Goal: Task Accomplishment & Management: Manage account settings

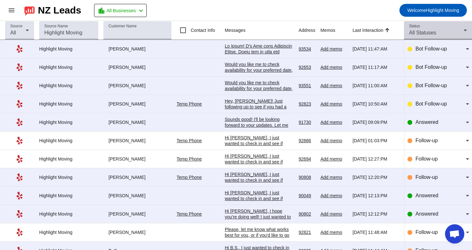
click at [415, 35] on span "All Statuses" at bounding box center [422, 32] width 27 height 5
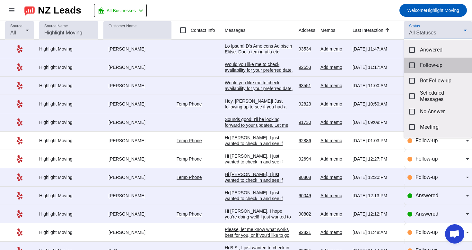
click at [419, 62] on mat-option "Follow-up" at bounding box center [438, 65] width 68 height 15
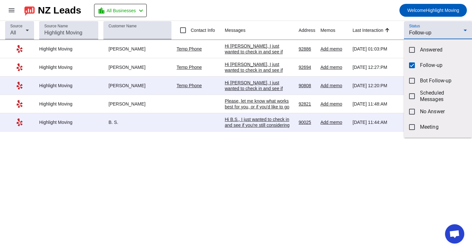
click at [324, 163] on div at bounding box center [236, 125] width 472 height 250
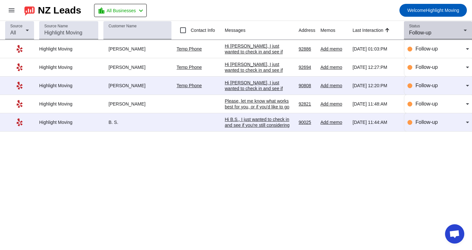
click at [449, 34] on div "Follow-up" at bounding box center [436, 33] width 55 height 8
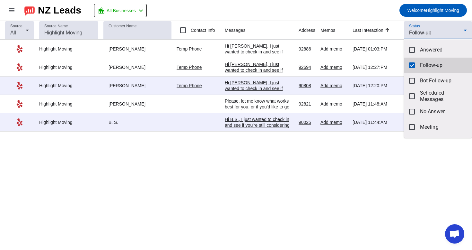
click at [425, 66] on span "Follow-up" at bounding box center [443, 65] width 47 height 6
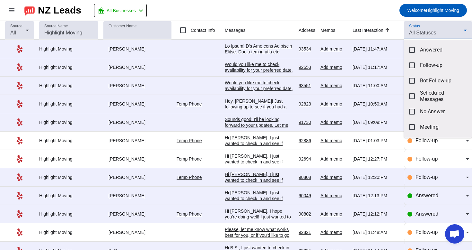
click at [443, 34] on div at bounding box center [236, 125] width 472 height 250
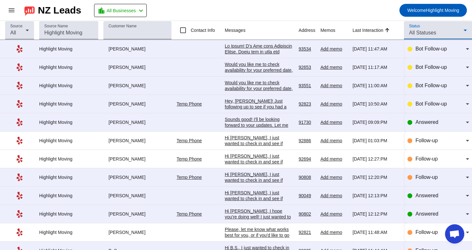
click at [443, 34] on div "All Statuses" at bounding box center [436, 33] width 55 height 8
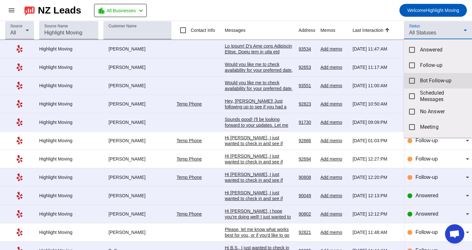
click at [432, 84] on mat-option "Bot Follow-up" at bounding box center [438, 80] width 68 height 15
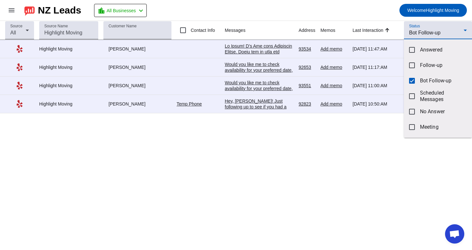
click at [365, 15] on div at bounding box center [236, 125] width 472 height 250
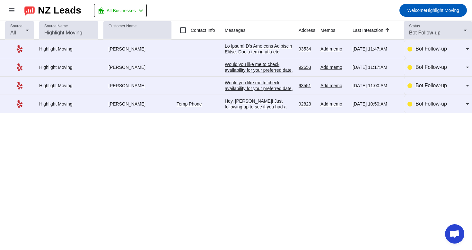
click at [290, 105] on div "Hey, [PERSON_NAME]! Just following up to see if you had a chance to review our …" at bounding box center [259, 144] width 69 height 93
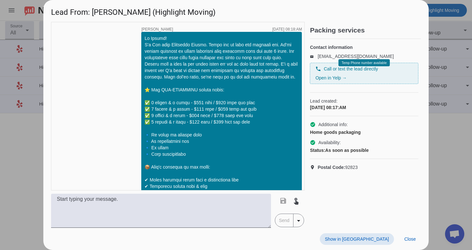
scroll to position [320, 0]
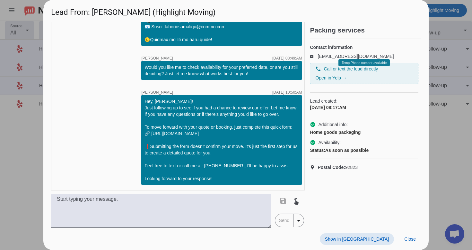
click at [376, 236] on span "Show in [GEOGRAPHIC_DATA]" at bounding box center [357, 238] width 64 height 5
click at [419, 239] on span at bounding box center [410, 239] width 22 height 12
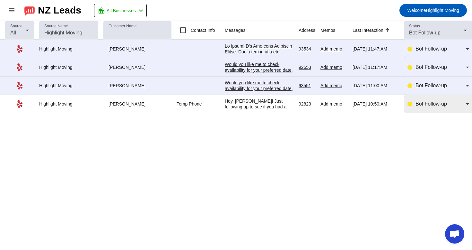
click at [417, 109] on div "Bot Follow-up" at bounding box center [439, 104] width 62 height 18
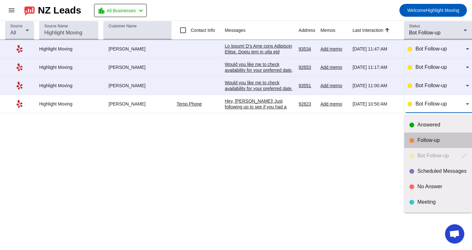
click at [417, 137] on div "Follow-up" at bounding box center [439, 140] width 58 height 6
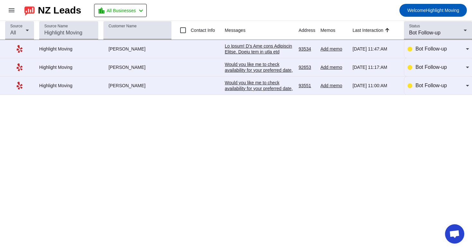
click at [276, 85] on div "Would you like me to check availability for your preferred date, or are you sti…" at bounding box center [259, 91] width 69 height 23
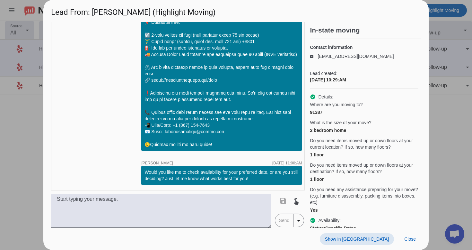
click at [381, 239] on span "Show in [GEOGRAPHIC_DATA]" at bounding box center [357, 238] width 64 height 5
click at [413, 244] on span at bounding box center [410, 239] width 22 height 12
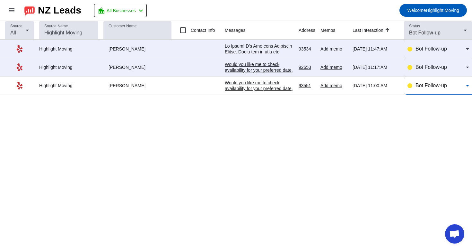
click at [419, 84] on span "Bot Follow-up" at bounding box center [431, 85] width 31 height 5
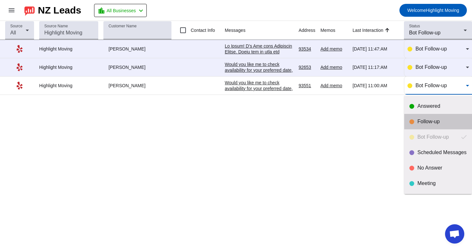
click at [418, 122] on div "Follow-up" at bounding box center [442, 121] width 49 height 6
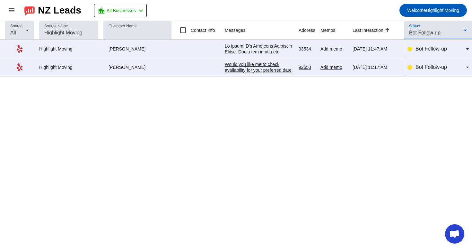
click at [431, 31] on span "Bot Follow-up" at bounding box center [424, 32] width 31 height 5
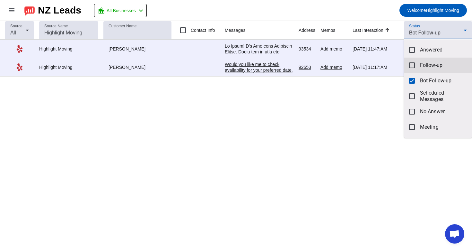
click at [419, 63] on mat-option "Follow-up" at bounding box center [438, 65] width 68 height 15
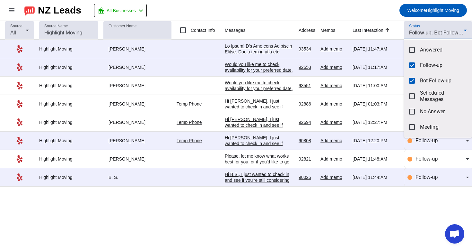
click at [281, 22] on div at bounding box center [236, 125] width 472 height 250
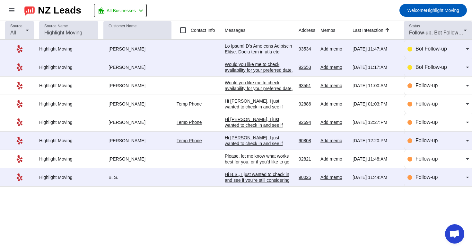
click at [264, 28] on th "Messages" at bounding box center [262, 30] width 74 height 19
click at [271, 29] on th "Messages" at bounding box center [262, 30] width 74 height 19
click at [432, 24] on div "Status Follow-up, Bot Follow-up" at bounding box center [438, 30] width 58 height 18
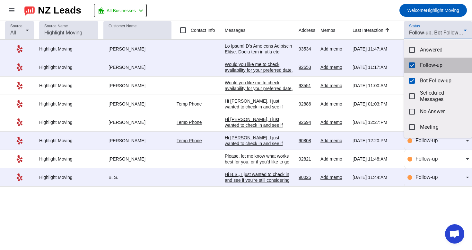
click at [429, 65] on span "Follow-up" at bounding box center [443, 65] width 47 height 6
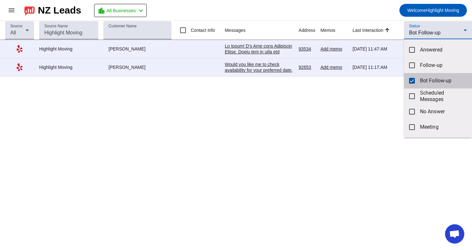
click at [416, 81] on mat-option "Bot Follow-up" at bounding box center [438, 80] width 68 height 15
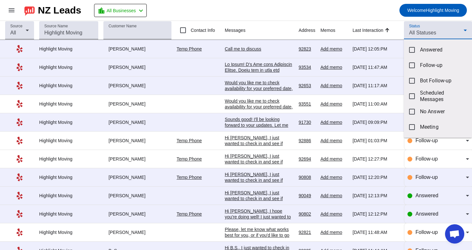
click at [234, 51] on div at bounding box center [236, 125] width 472 height 250
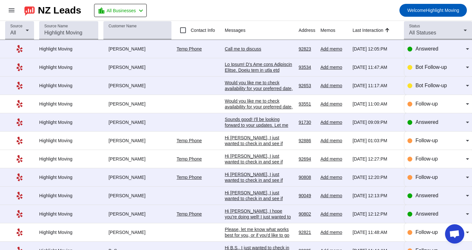
click at [234, 50] on div "Call me to discuss" at bounding box center [259, 49] width 69 height 6
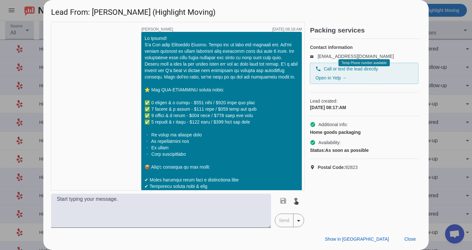
scroll to position [448, 0]
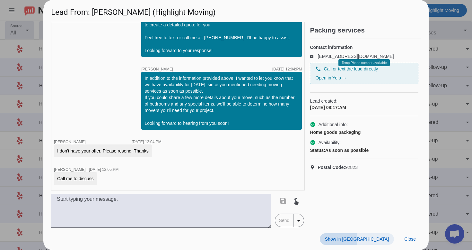
click at [368, 238] on span "Show in [GEOGRAPHIC_DATA]" at bounding box center [357, 238] width 64 height 5
click at [408, 241] on span "Close" at bounding box center [411, 238] width 12 height 5
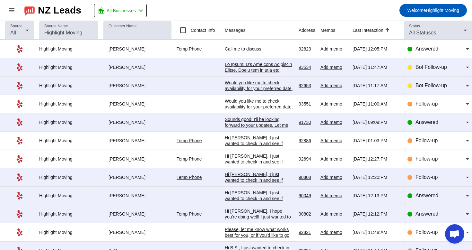
scroll to position [0, 0]
click at [466, 33] on icon at bounding box center [466, 30] width 8 height 8
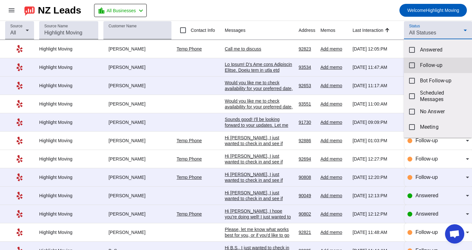
click at [433, 67] on span "Follow-up" at bounding box center [443, 65] width 47 height 6
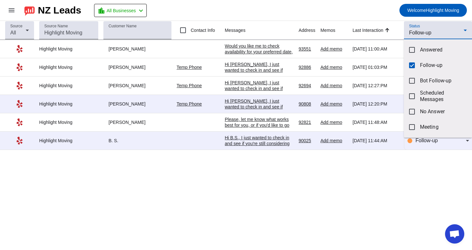
click at [253, 53] on div at bounding box center [236, 125] width 472 height 250
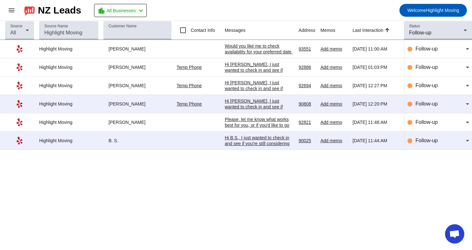
click at [255, 50] on div "Would you like me to check availability for your preferred date, or are you sti…" at bounding box center [259, 54] width 69 height 23
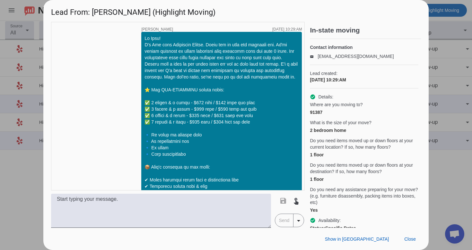
scroll to position [215, 0]
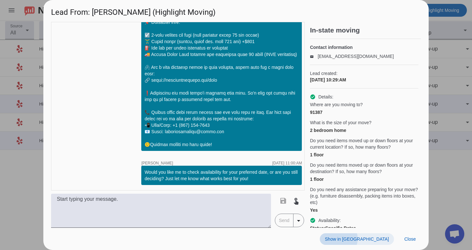
click at [375, 238] on span "Show in [GEOGRAPHIC_DATA]" at bounding box center [357, 238] width 64 height 5
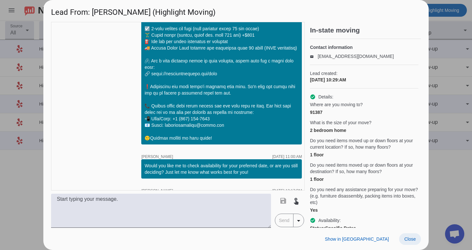
scroll to position [384, 0]
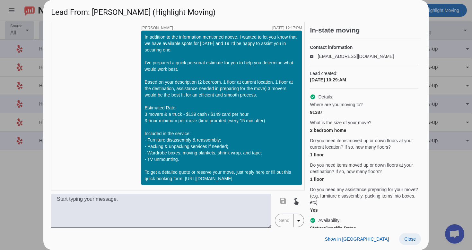
click at [410, 238] on span "Close" at bounding box center [411, 238] width 12 height 5
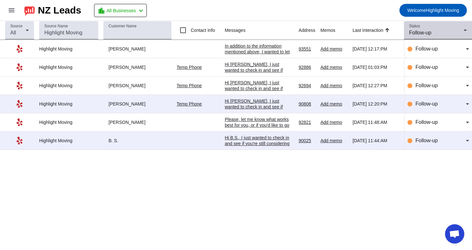
click at [433, 23] on div "Status Follow-up" at bounding box center [438, 30] width 58 height 18
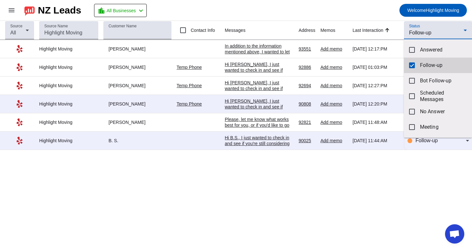
click at [410, 65] on mat-pseudo-checkbox at bounding box center [412, 65] width 6 height 6
click at [427, 31] on div at bounding box center [236, 125] width 472 height 250
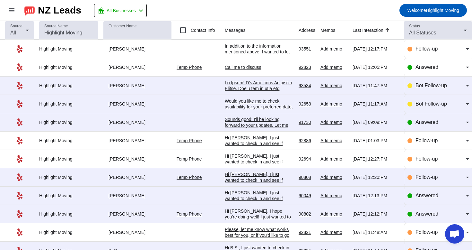
click at [427, 31] on span "All Statuses" at bounding box center [422, 32] width 27 height 5
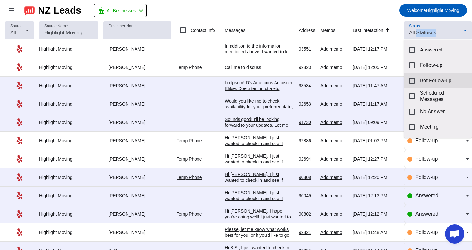
click at [425, 77] on span "Bot Follow-up" at bounding box center [443, 80] width 47 height 6
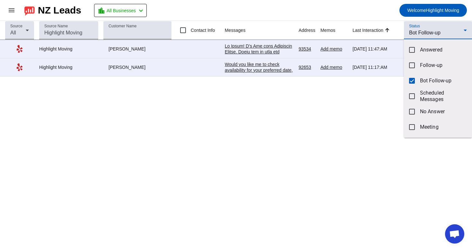
click at [254, 94] on div at bounding box center [236, 125] width 472 height 250
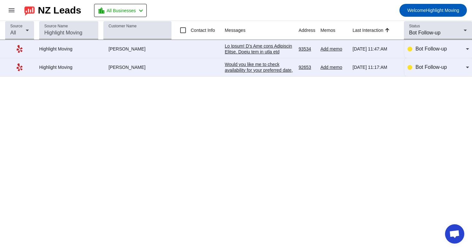
click at [263, 70] on div "Would you like me to check availability for your preferred date, or are you sti…" at bounding box center [259, 72] width 69 height 23
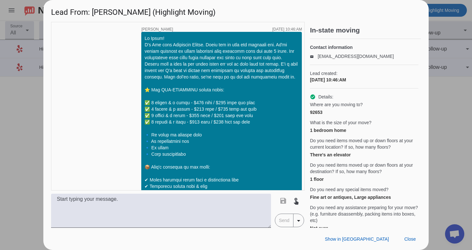
scroll to position [215, 0]
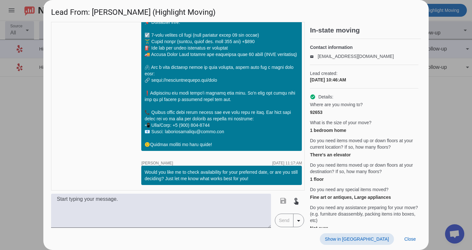
click at [378, 235] on span at bounding box center [357, 239] width 74 height 12
click at [415, 241] on span "Close" at bounding box center [411, 238] width 12 height 5
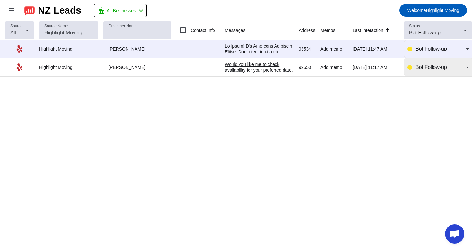
click at [447, 69] on span "Bot Follow-up" at bounding box center [431, 66] width 31 height 5
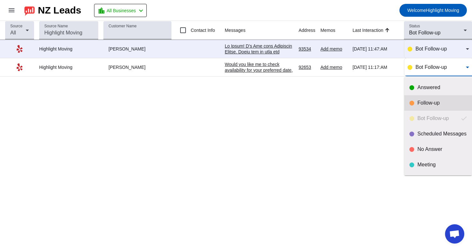
click at [430, 99] on mat-option "Follow-up" at bounding box center [439, 102] width 68 height 15
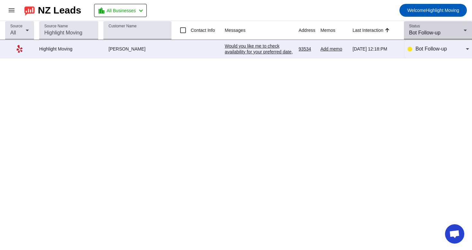
click at [417, 32] on span "Bot Follow-up" at bounding box center [424, 32] width 31 height 5
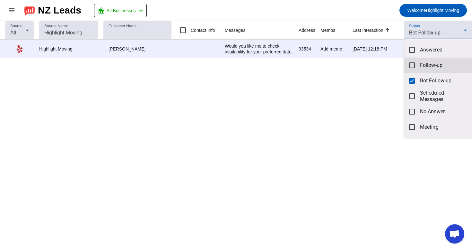
click at [419, 59] on mat-option "Follow-up" at bounding box center [438, 65] width 68 height 15
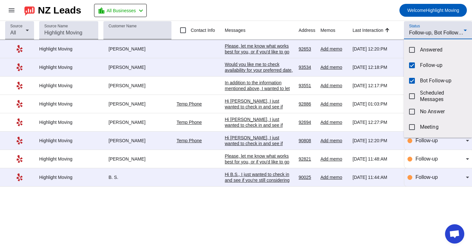
click at [255, 92] on div at bounding box center [236, 125] width 472 height 250
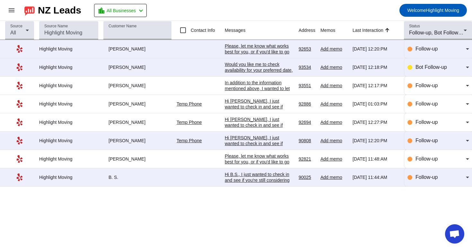
click at [262, 88] on div "In addition to the information mentioned above, I wanted to let you know that w…" at bounding box center [259, 164] width 69 height 168
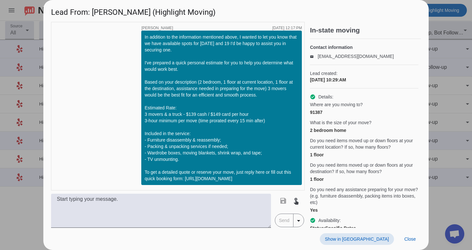
click at [373, 236] on span at bounding box center [357, 239] width 74 height 12
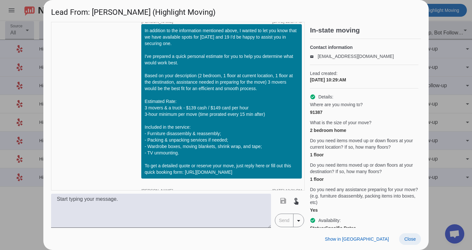
click at [409, 240] on span "Close" at bounding box center [411, 238] width 12 height 5
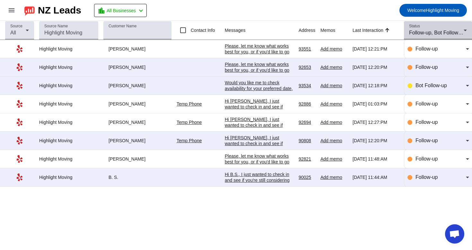
click at [447, 34] on span "Follow-up, Bot Follow-up" at bounding box center [437, 32] width 57 height 5
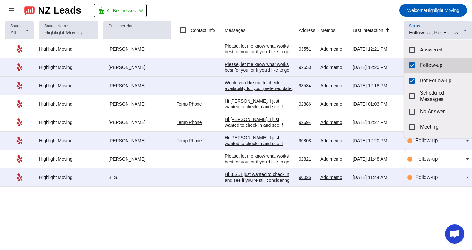
click at [419, 69] on mat-option "Follow-up" at bounding box center [438, 65] width 68 height 15
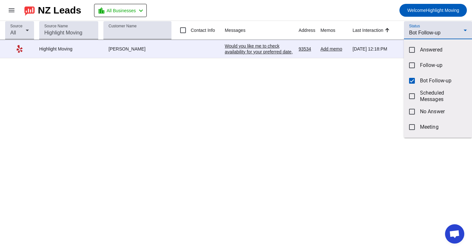
click at [278, 97] on div at bounding box center [236, 125] width 472 height 250
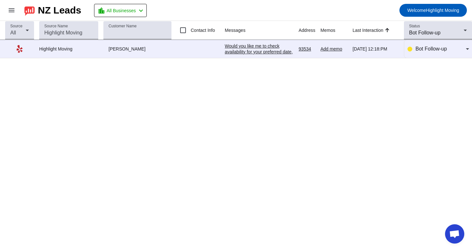
click at [267, 50] on div "Would you like me to check availability for your preferred date, or are you sti…" at bounding box center [259, 54] width 69 height 23
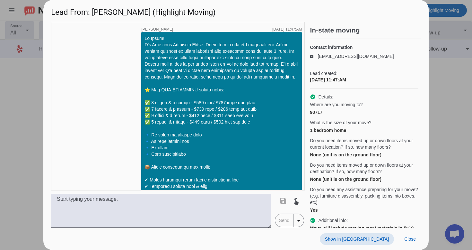
scroll to position [215, 0]
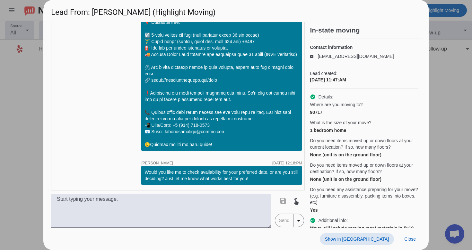
click at [373, 237] on span "Show in [GEOGRAPHIC_DATA]" at bounding box center [357, 238] width 64 height 5
click at [416, 238] on span "Close" at bounding box center [411, 238] width 12 height 5
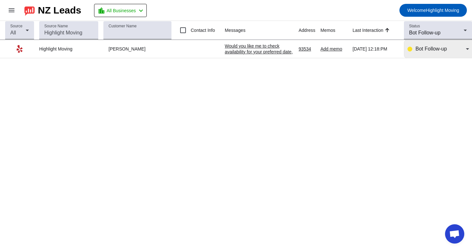
click at [427, 49] on span "Bot Follow-up" at bounding box center [431, 48] width 31 height 5
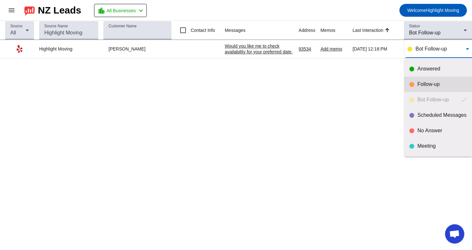
click at [418, 84] on div "Follow-up" at bounding box center [442, 84] width 49 height 6
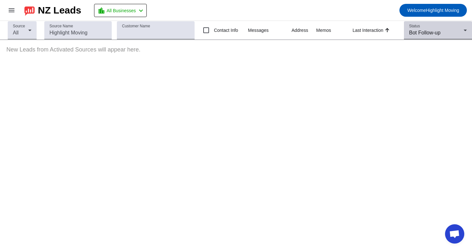
click at [427, 29] on div "Bot Follow-up" at bounding box center [436, 33] width 55 height 8
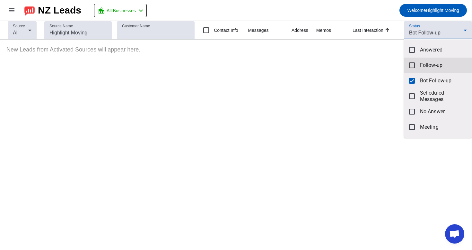
click at [423, 62] on span "Follow-up" at bounding box center [443, 65] width 47 height 6
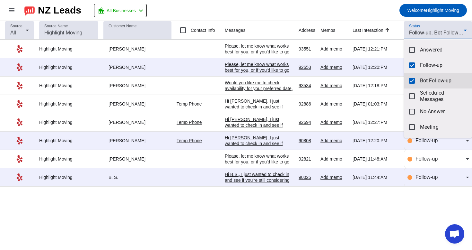
click at [420, 78] on mat-option "Bot Follow-up" at bounding box center [438, 80] width 68 height 15
click at [399, 236] on div at bounding box center [236, 125] width 472 height 250
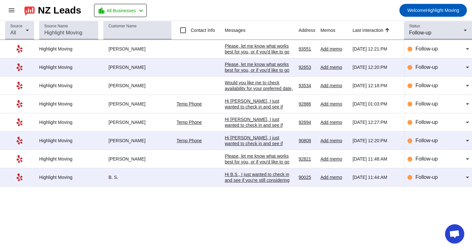
click at [259, 90] on div "Would you like me to check availability for your preferred date, or are you sti…" at bounding box center [259, 91] width 69 height 23
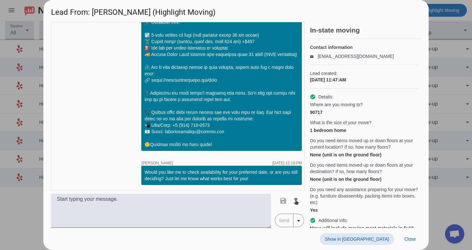
click at [373, 244] on span at bounding box center [357, 239] width 74 height 12
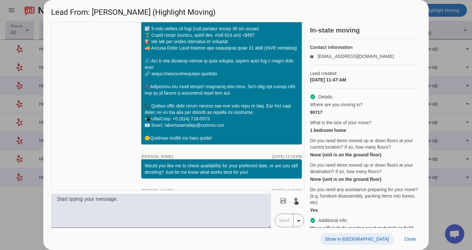
scroll to position [384, 0]
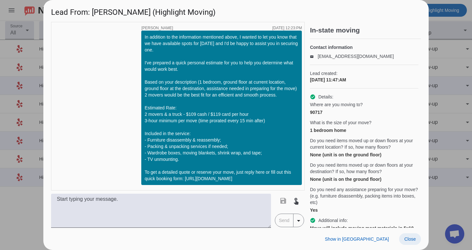
click at [413, 241] on span "Close" at bounding box center [411, 238] width 12 height 5
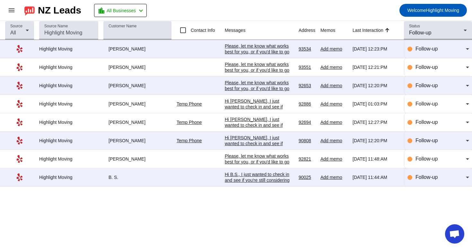
click at [228, 183] on div "Hi B.S., I just wanted to check in and see if you're still considering the movi…" at bounding box center [259, 200] width 69 height 58
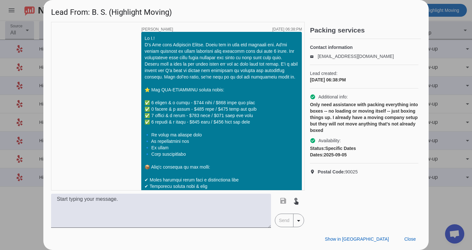
scroll to position [724, 0]
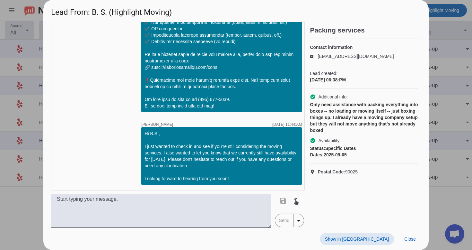
click at [369, 241] on span at bounding box center [357, 239] width 74 height 12
click at [410, 240] on span "Close" at bounding box center [411, 238] width 12 height 5
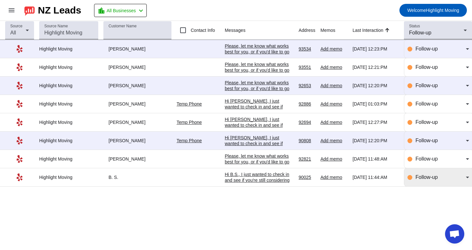
click at [437, 180] on span "Follow-up" at bounding box center [427, 176] width 22 height 5
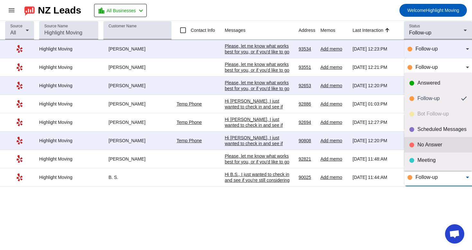
click at [447, 147] on div "No Answer" at bounding box center [442, 144] width 49 height 6
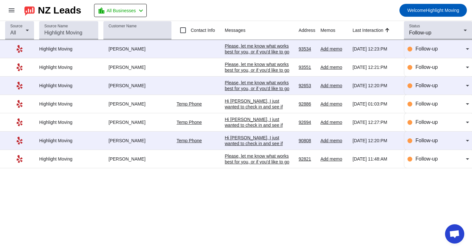
click at [268, 166] on div "Please, let me know what works best for you, or if you'd like to go over any sp…" at bounding box center [259, 161] width 69 height 17
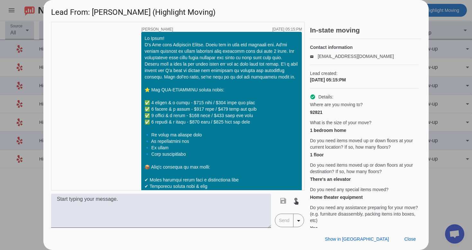
scroll to position [842, 0]
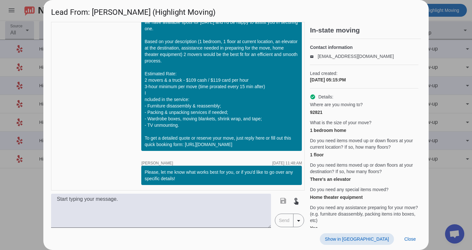
click at [380, 239] on span "Show in [GEOGRAPHIC_DATA]" at bounding box center [357, 238] width 64 height 5
click at [416, 238] on span at bounding box center [410, 239] width 22 height 12
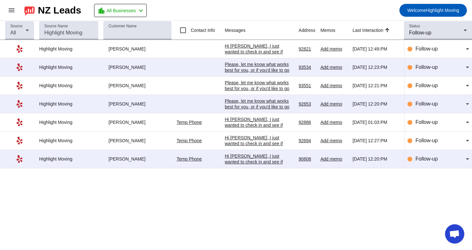
click at [250, 161] on div "Hi [PERSON_NAME], I just wanted to check in and see if you're still considering…" at bounding box center [259, 182] width 69 height 58
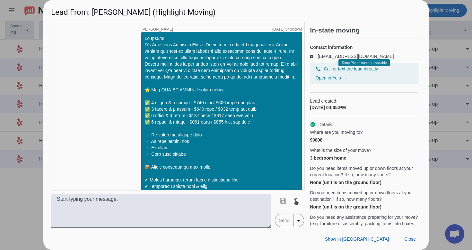
scroll to position [596, 0]
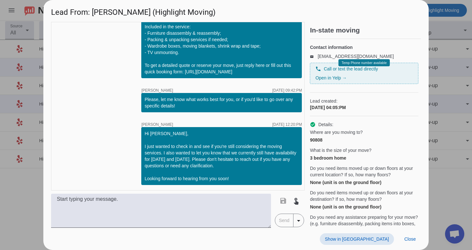
click at [376, 237] on span "Show in [GEOGRAPHIC_DATA]" at bounding box center [357, 238] width 64 height 5
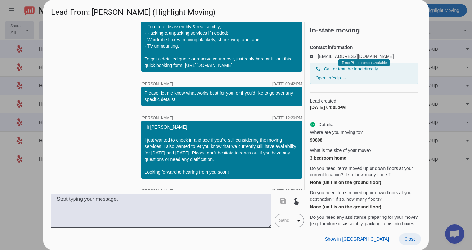
scroll to position [681, 0]
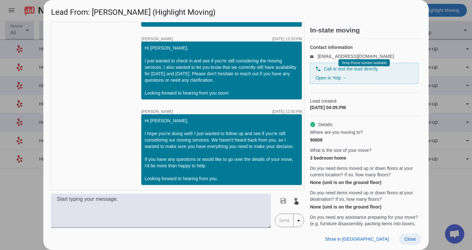
click at [413, 241] on span "Close" at bounding box center [411, 238] width 12 height 5
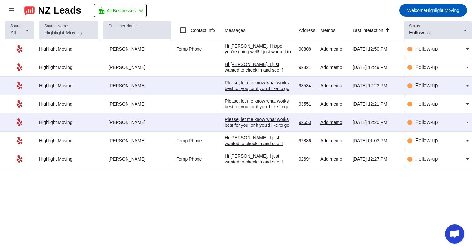
click at [253, 164] on div "Hi [PERSON_NAME], I just wanted to check in and see if you're still considering…" at bounding box center [259, 185] width 69 height 64
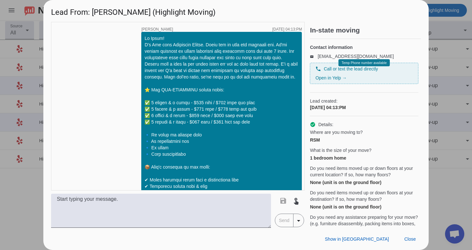
scroll to position [577, 0]
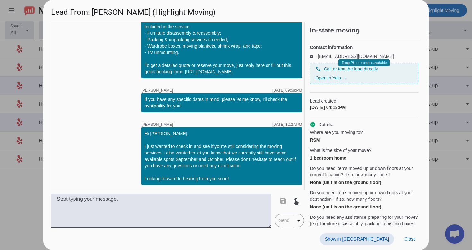
click at [372, 240] on span "Show in [GEOGRAPHIC_DATA]" at bounding box center [357, 238] width 64 height 5
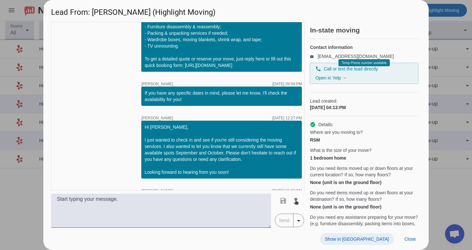
scroll to position [656, 0]
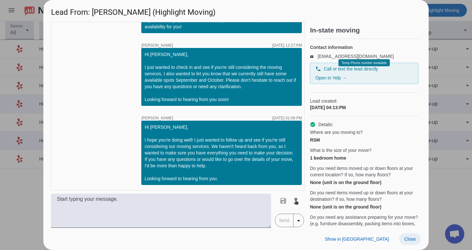
click at [408, 236] on span "Close" at bounding box center [411, 238] width 12 height 5
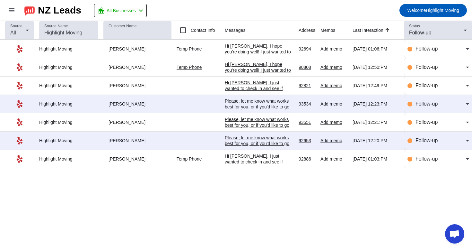
click at [253, 162] on div "Hi [PERSON_NAME], I just wanted to check in and see if you're still considering…" at bounding box center [259, 199] width 69 height 93
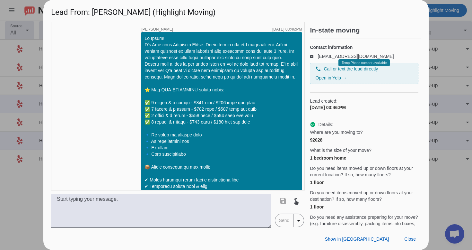
scroll to position [803, 0]
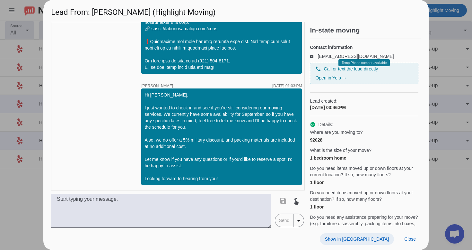
click at [368, 238] on span "Show in [GEOGRAPHIC_DATA]" at bounding box center [357, 238] width 64 height 5
click at [408, 240] on span "Close" at bounding box center [411, 238] width 12 height 5
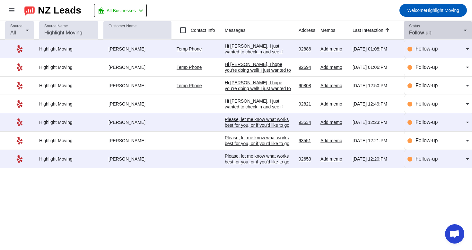
click at [415, 35] on span "Follow-up" at bounding box center [420, 32] width 22 height 5
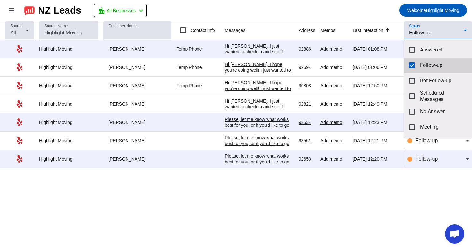
click at [410, 65] on mat-pseudo-checkbox at bounding box center [412, 65] width 6 height 6
click at [428, 35] on div at bounding box center [236, 125] width 472 height 250
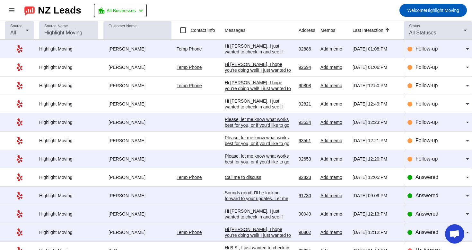
click at [428, 35] on span "All Statuses" at bounding box center [422, 32] width 27 height 5
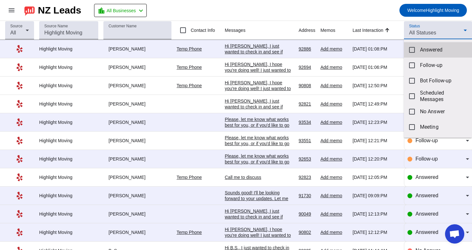
click at [422, 49] on span "Answered" at bounding box center [443, 50] width 47 height 6
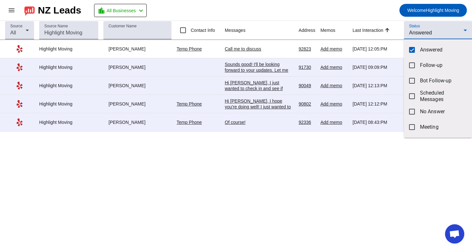
click at [339, 12] on div at bounding box center [236, 125] width 472 height 250
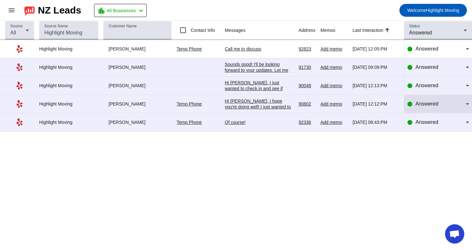
click at [422, 105] on span "Answered" at bounding box center [427, 103] width 23 height 5
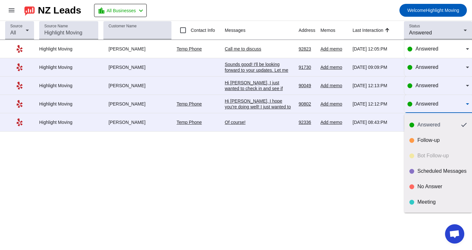
click at [267, 107] on div at bounding box center [236, 125] width 472 height 250
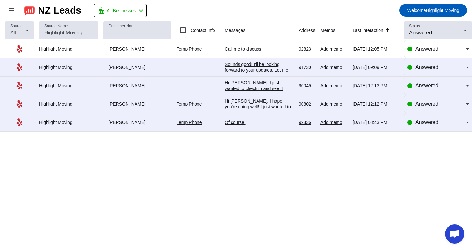
click at [267, 107] on div "Hi [PERSON_NAME], I hope you're doing well! I just wanted to follow up and see …" at bounding box center [259, 141] width 69 height 87
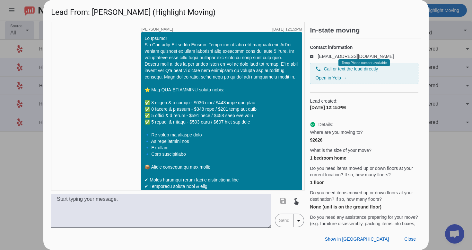
scroll to position [596, 0]
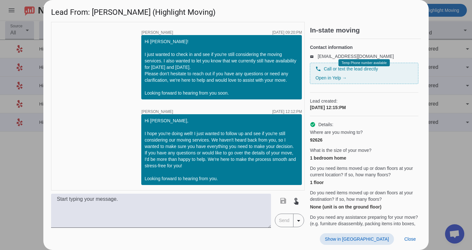
click at [373, 235] on span at bounding box center [357, 239] width 74 height 12
click at [378, 237] on span "Show in [GEOGRAPHIC_DATA]" at bounding box center [357, 238] width 64 height 5
